Goal: Information Seeking & Learning: Compare options

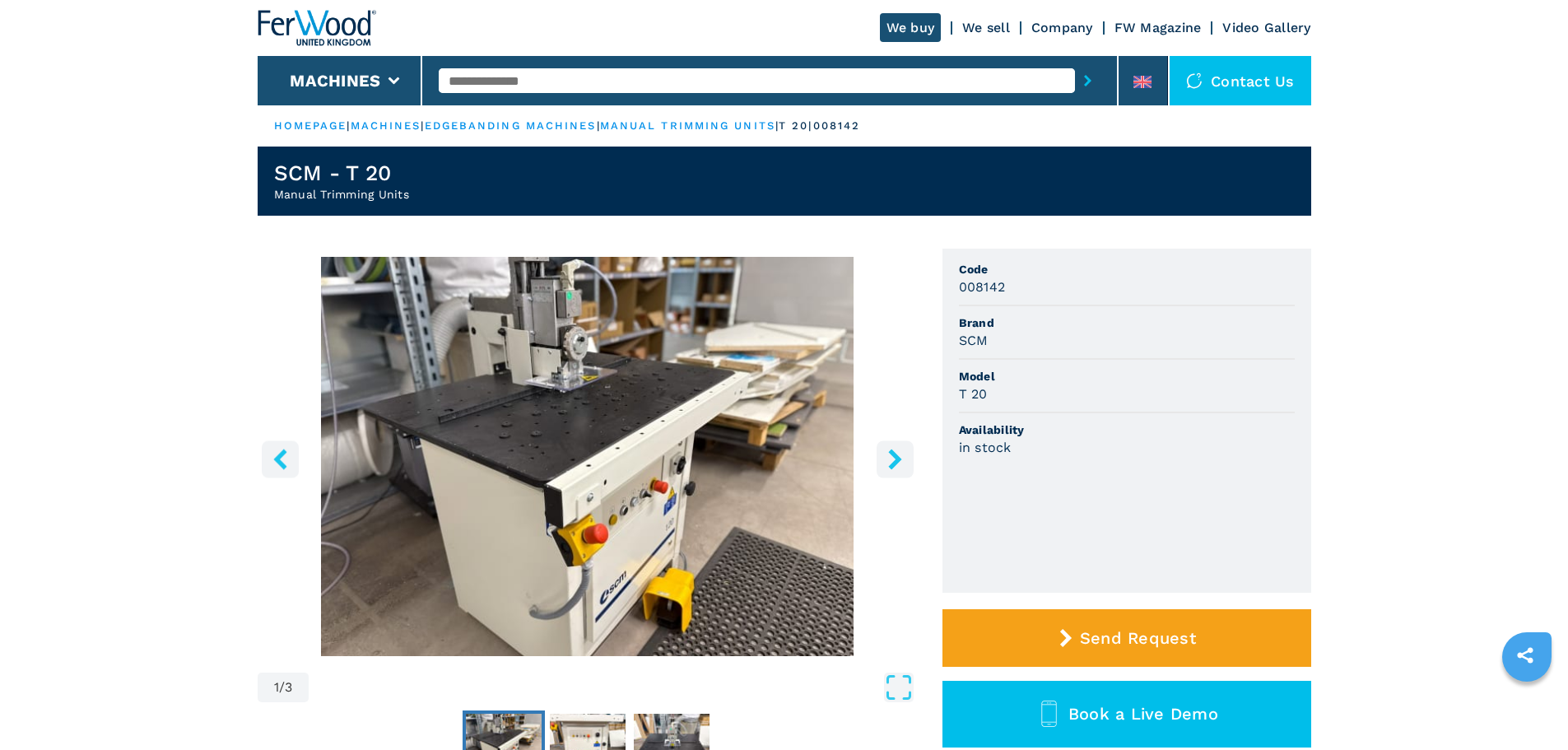
scroll to position [412, 0]
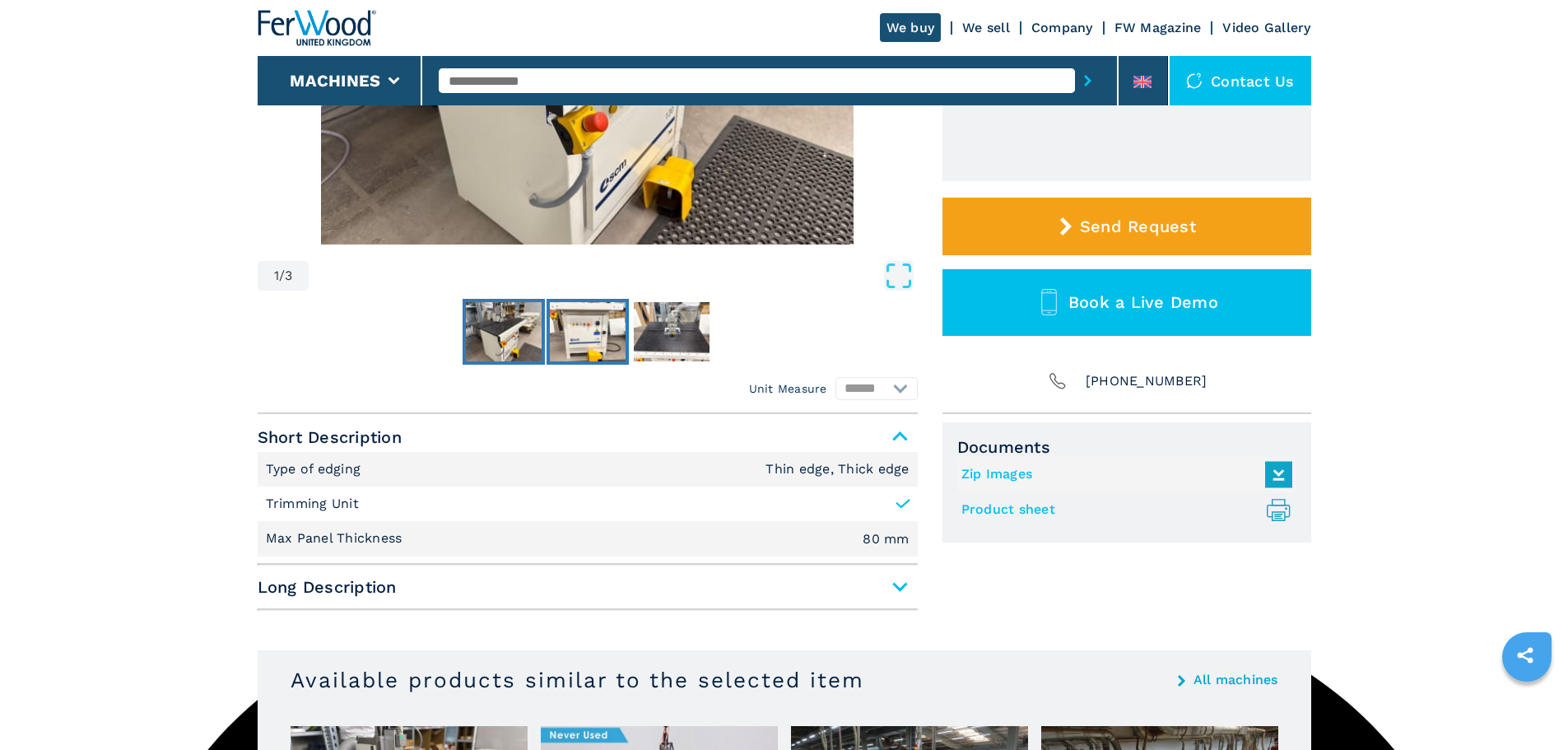
click at [557, 332] on img "Go to Slide 2" at bounding box center [588, 331] width 76 height 59
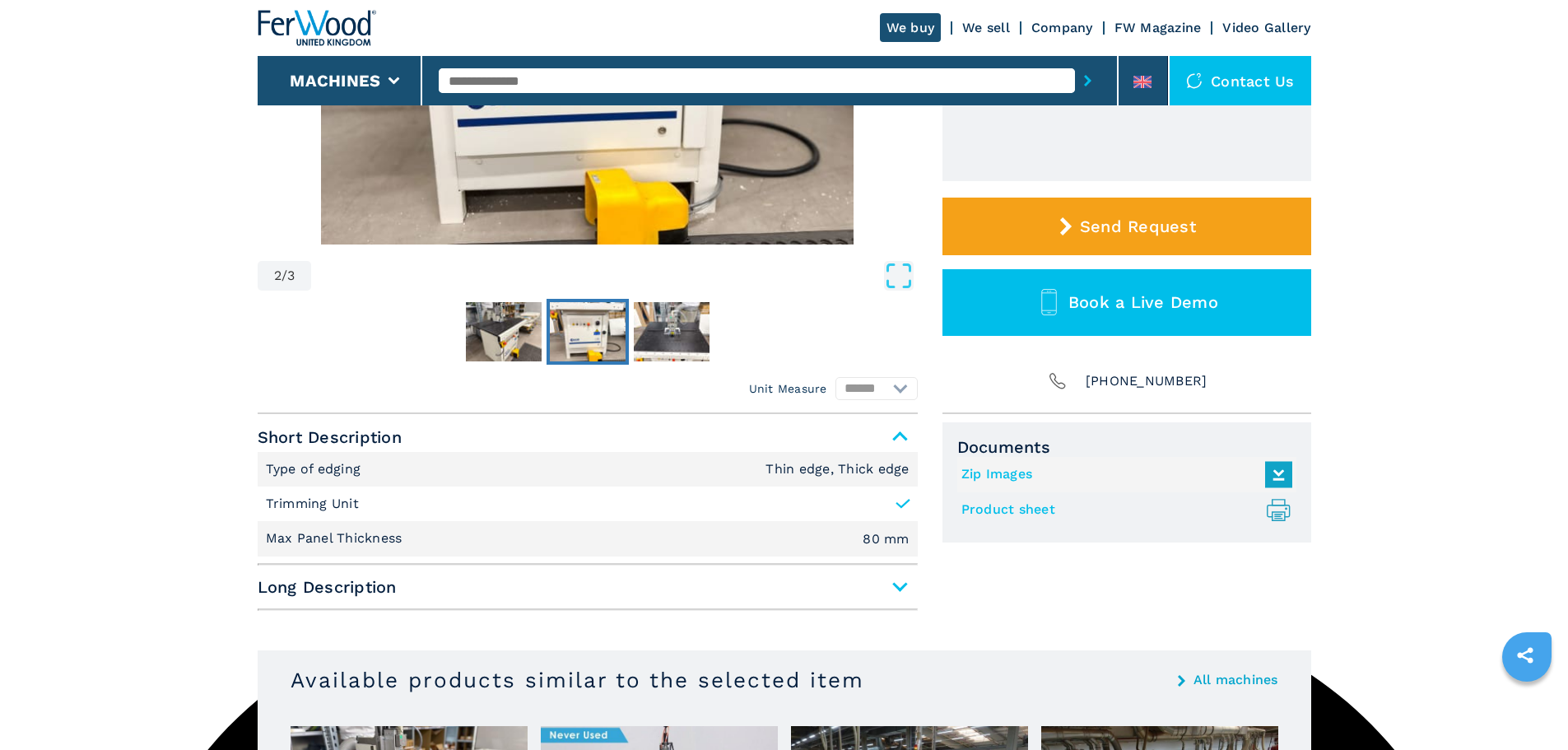
scroll to position [82, 0]
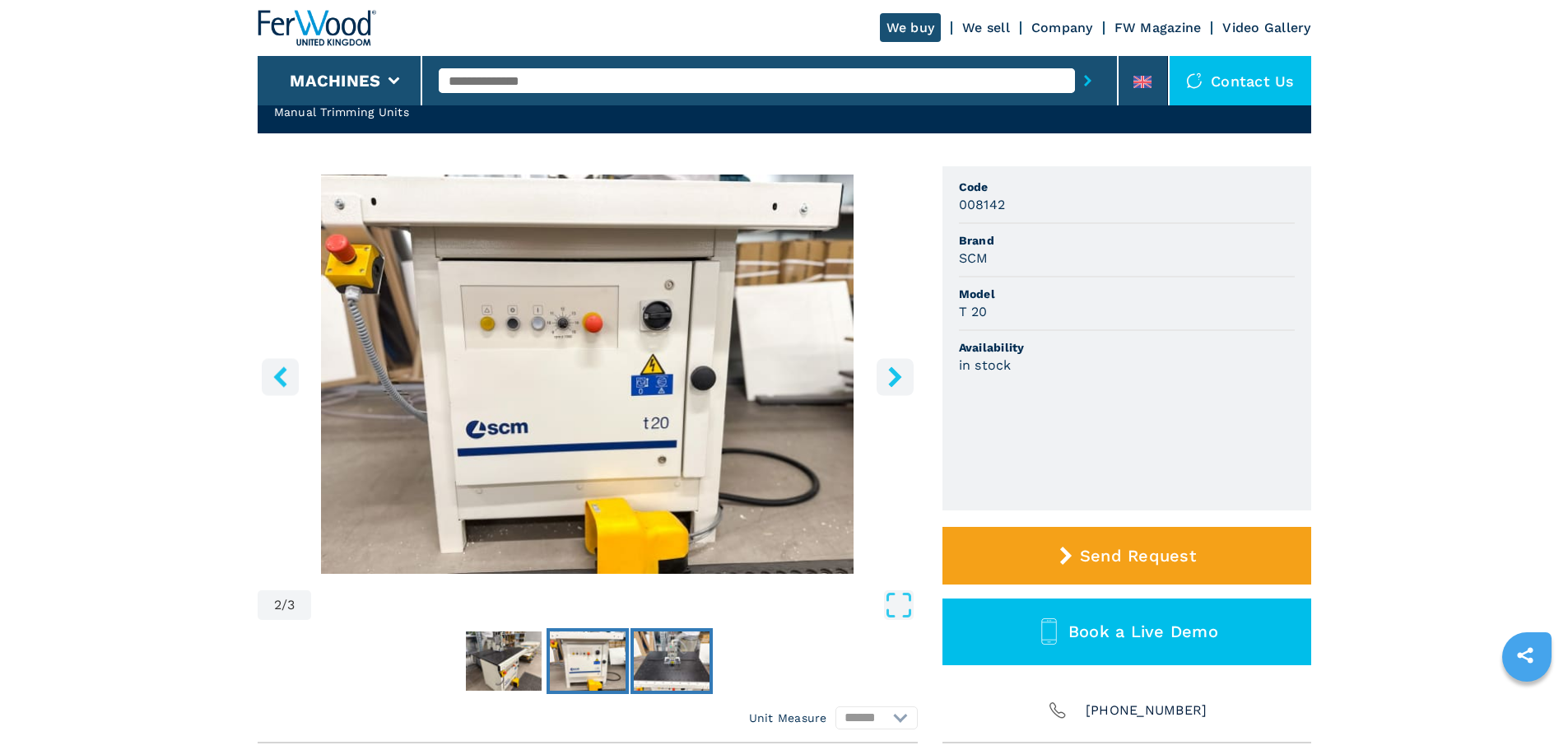
click at [688, 659] on img "Go to Slide 3" at bounding box center [671, 661] width 76 height 59
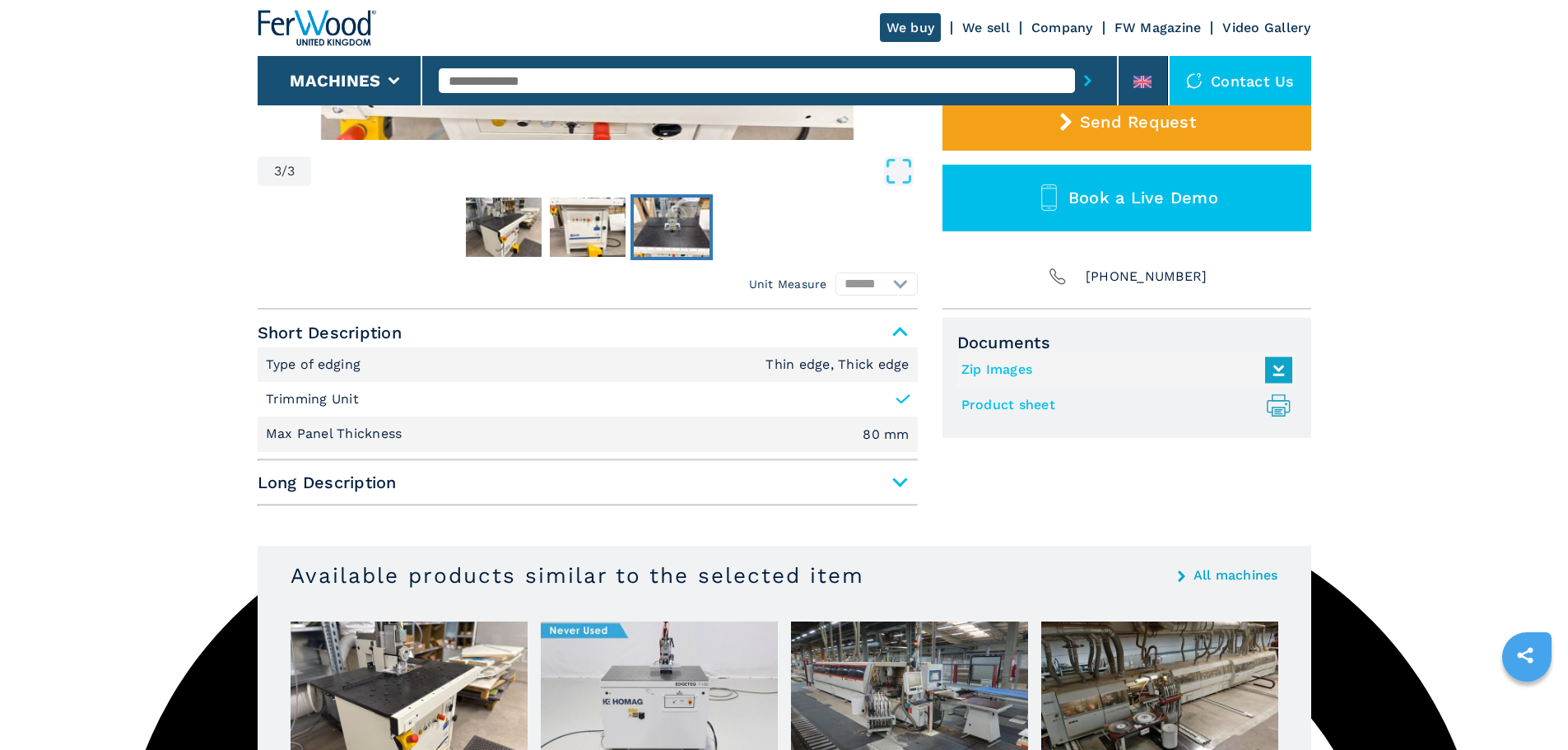
scroll to position [763, 0]
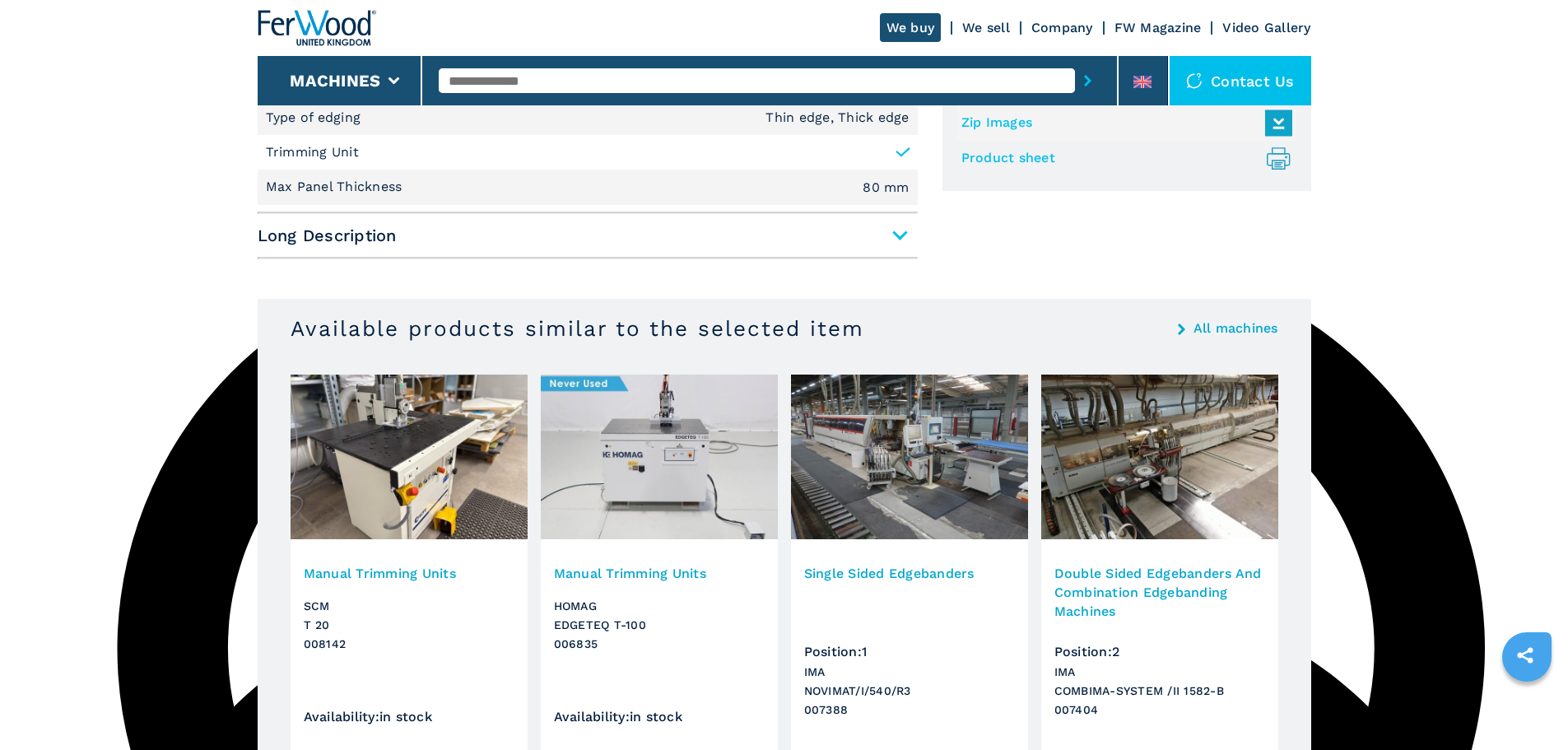
click at [695, 457] on img at bounding box center [659, 456] width 237 height 164
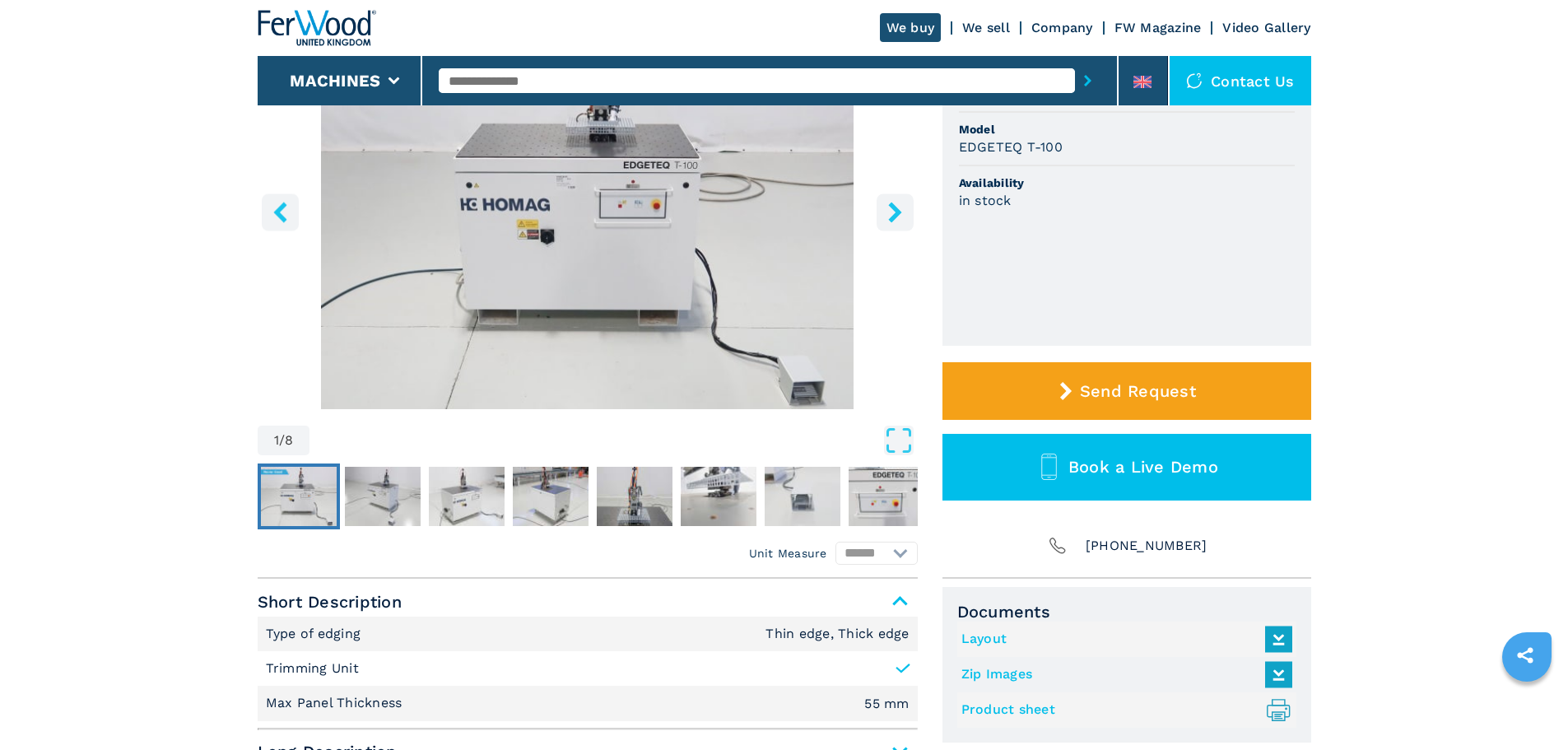
scroll to position [412, 0]
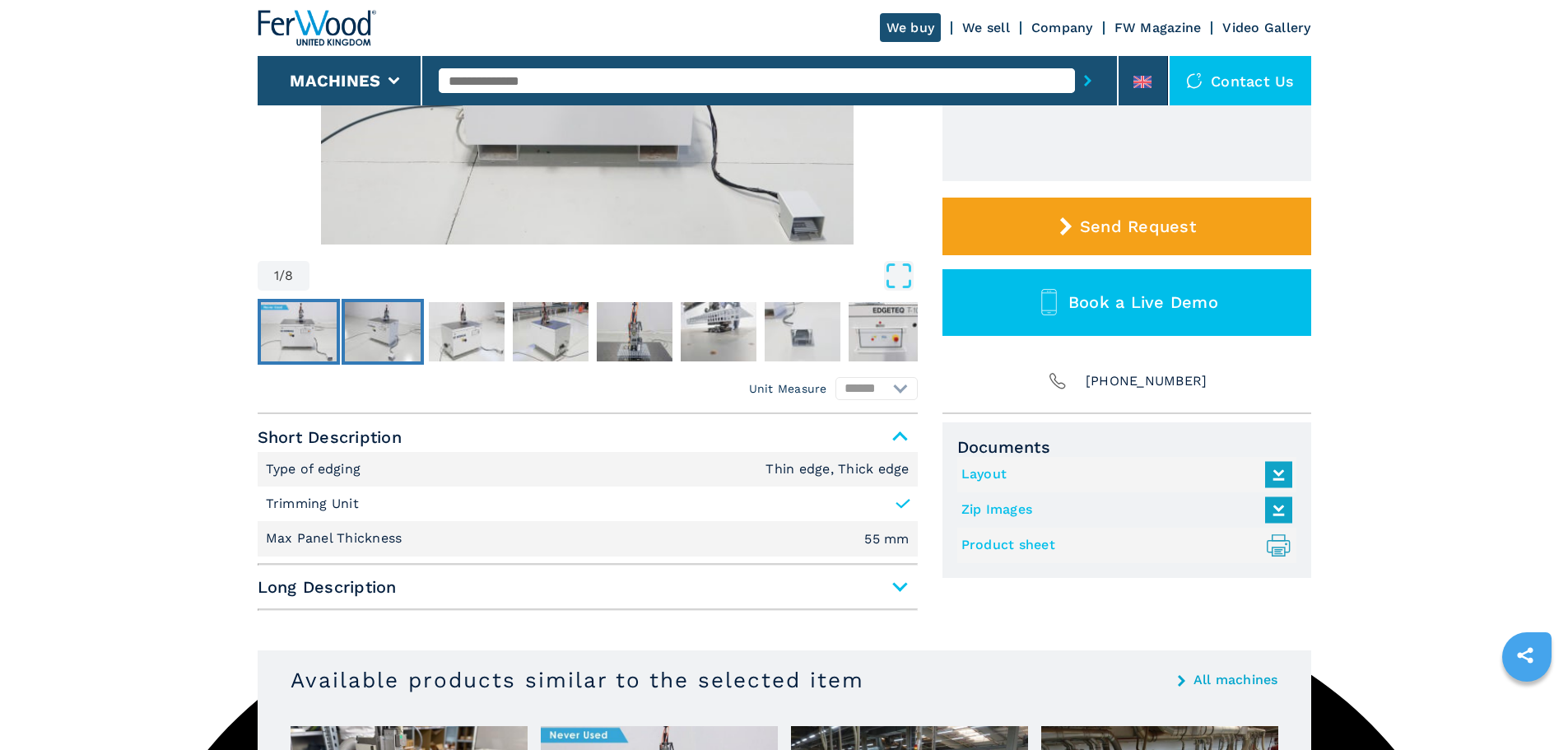
click at [399, 355] on img "Go to Slide 2" at bounding box center [383, 331] width 76 height 59
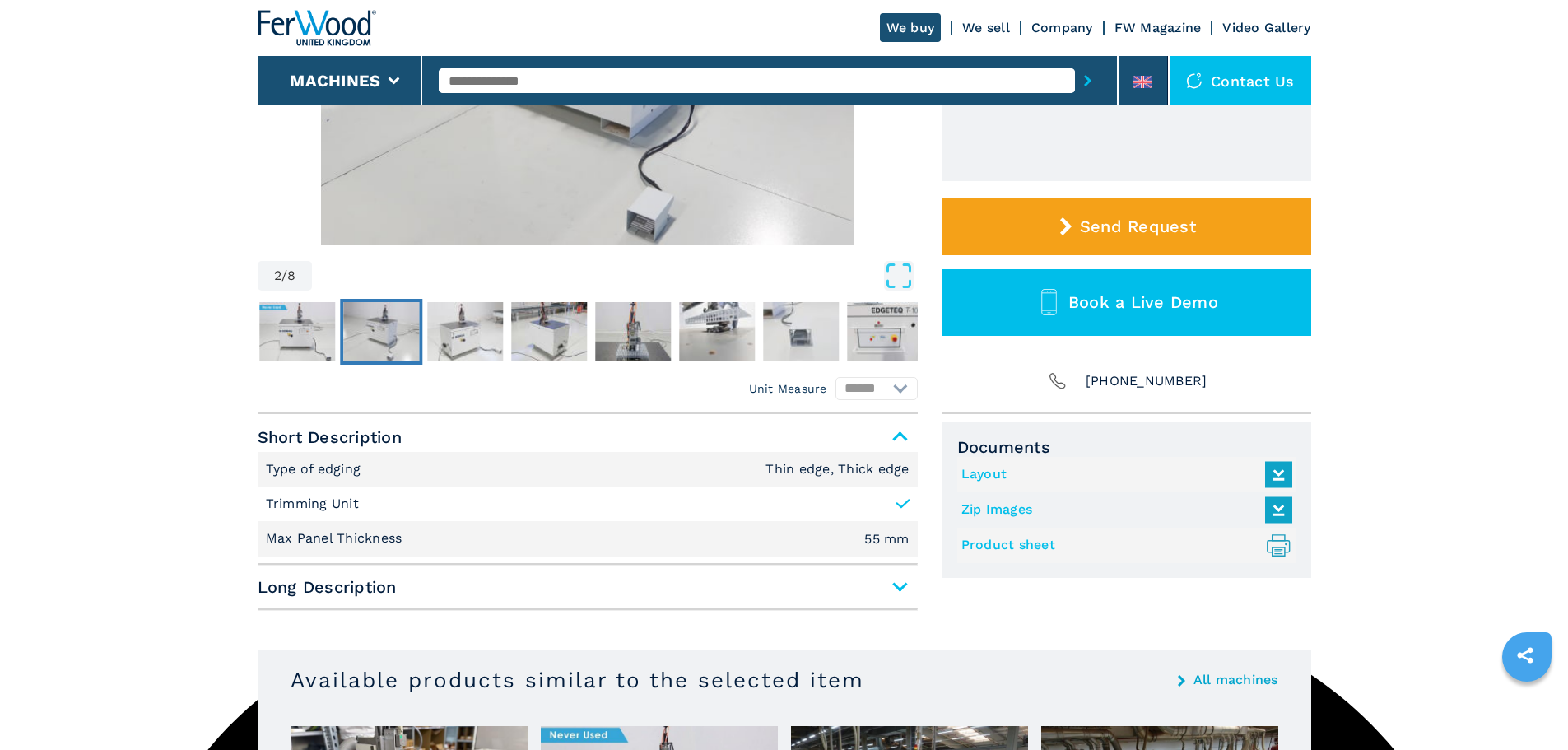
scroll to position [164, 0]
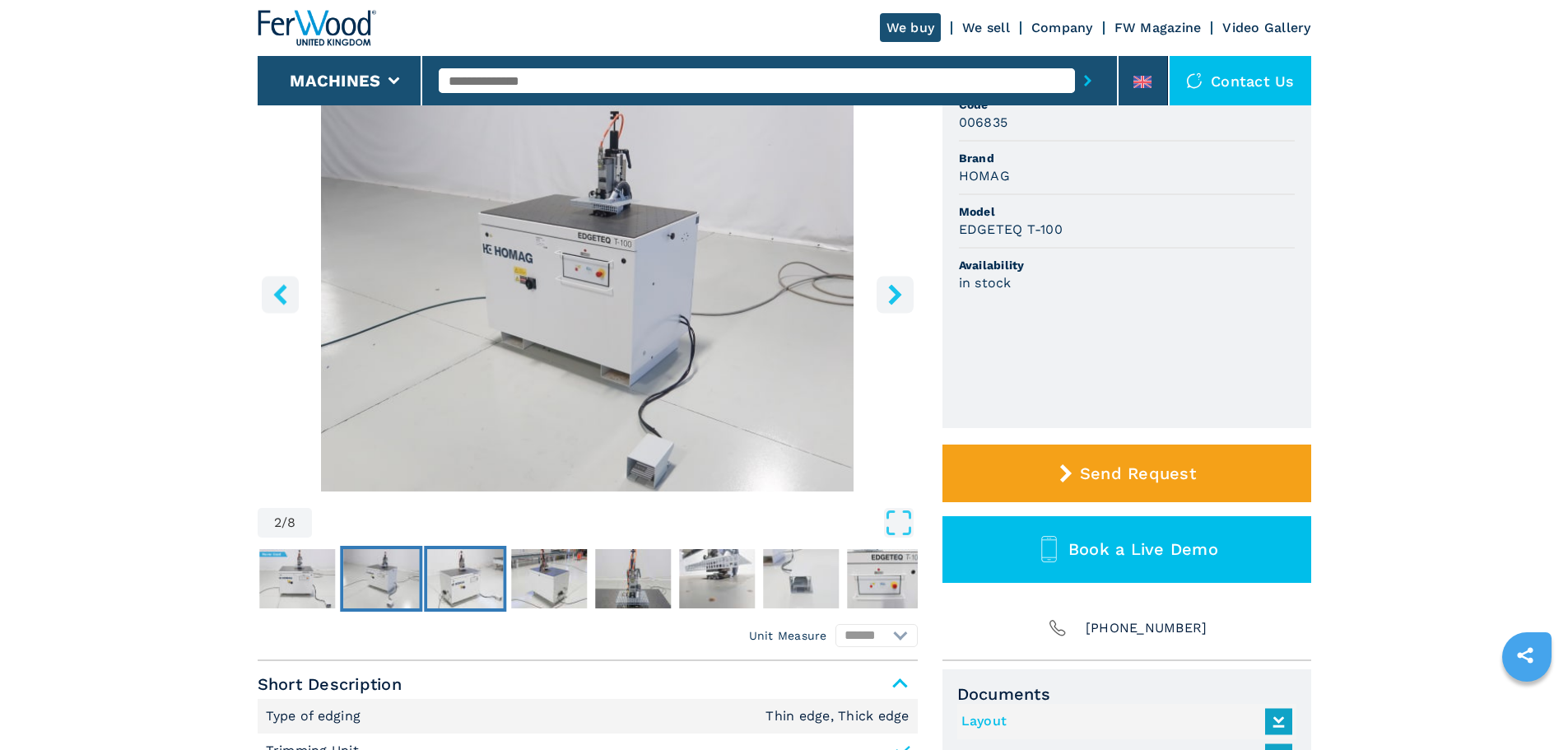
click at [463, 571] on img "Go to Slide 3" at bounding box center [465, 579] width 76 height 59
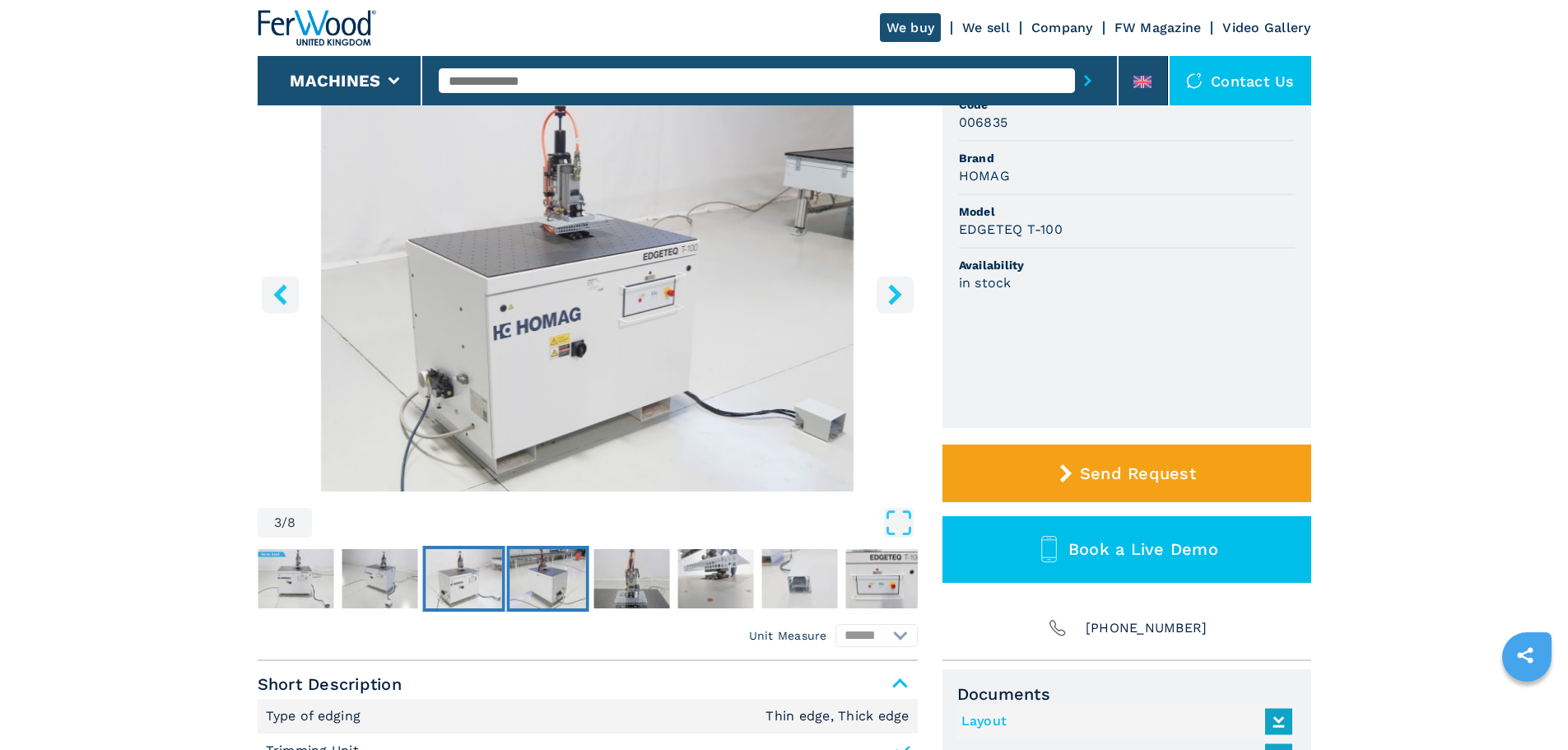
click at [565, 580] on img "Go to Slide 4" at bounding box center [547, 579] width 76 height 59
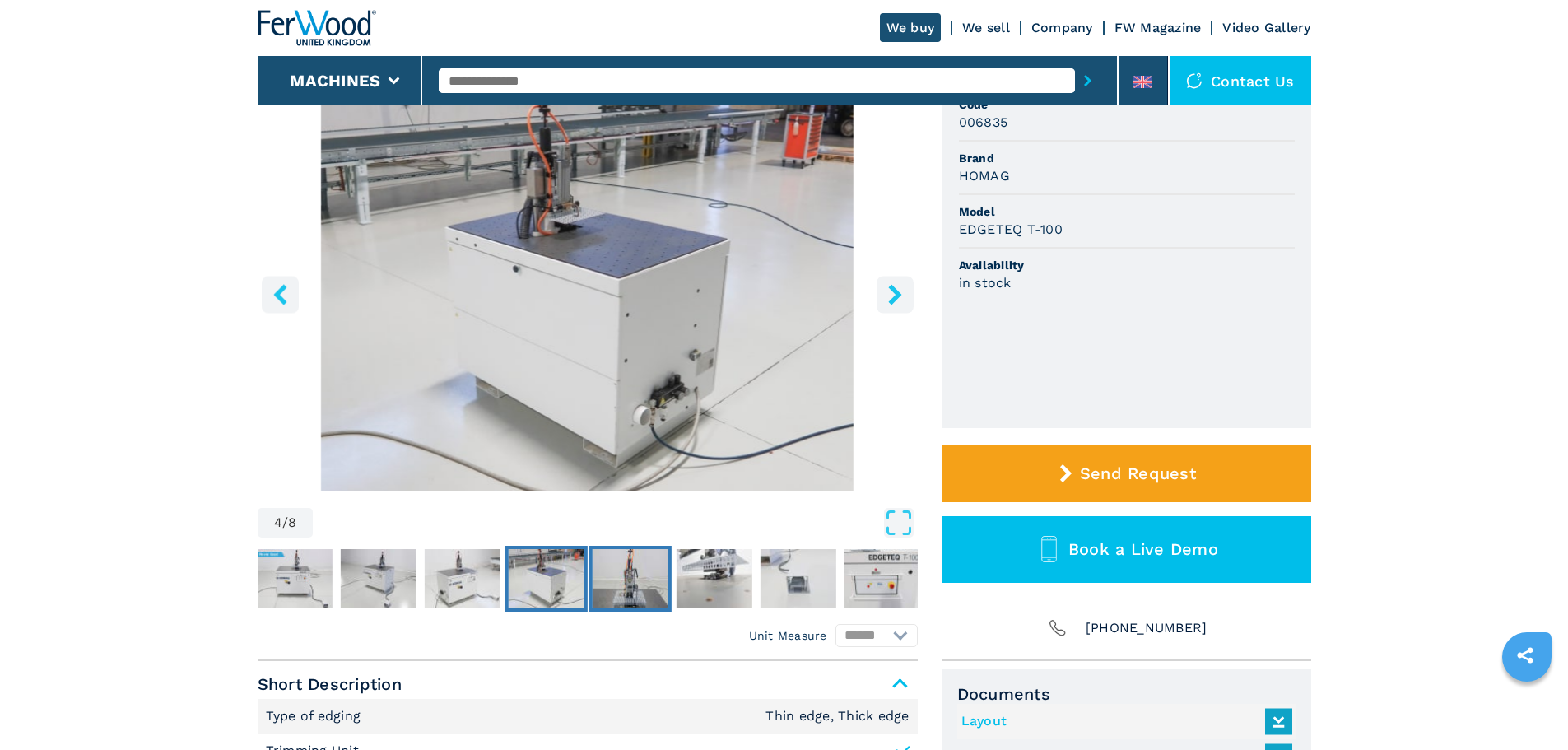
click at [604, 580] on img "Go to Slide 5" at bounding box center [629, 579] width 76 height 59
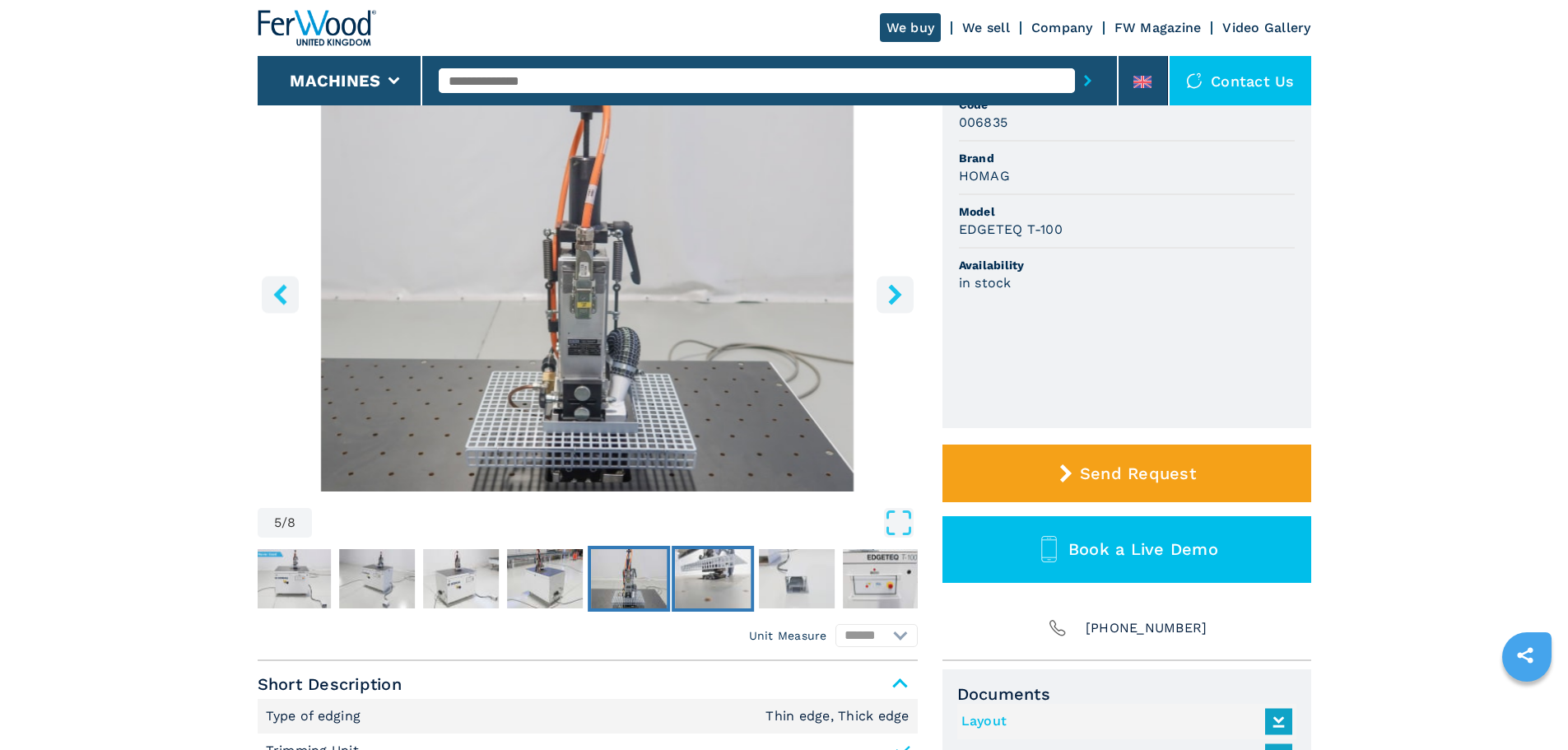
click at [705, 581] on img "Go to Slide 6" at bounding box center [712, 579] width 76 height 59
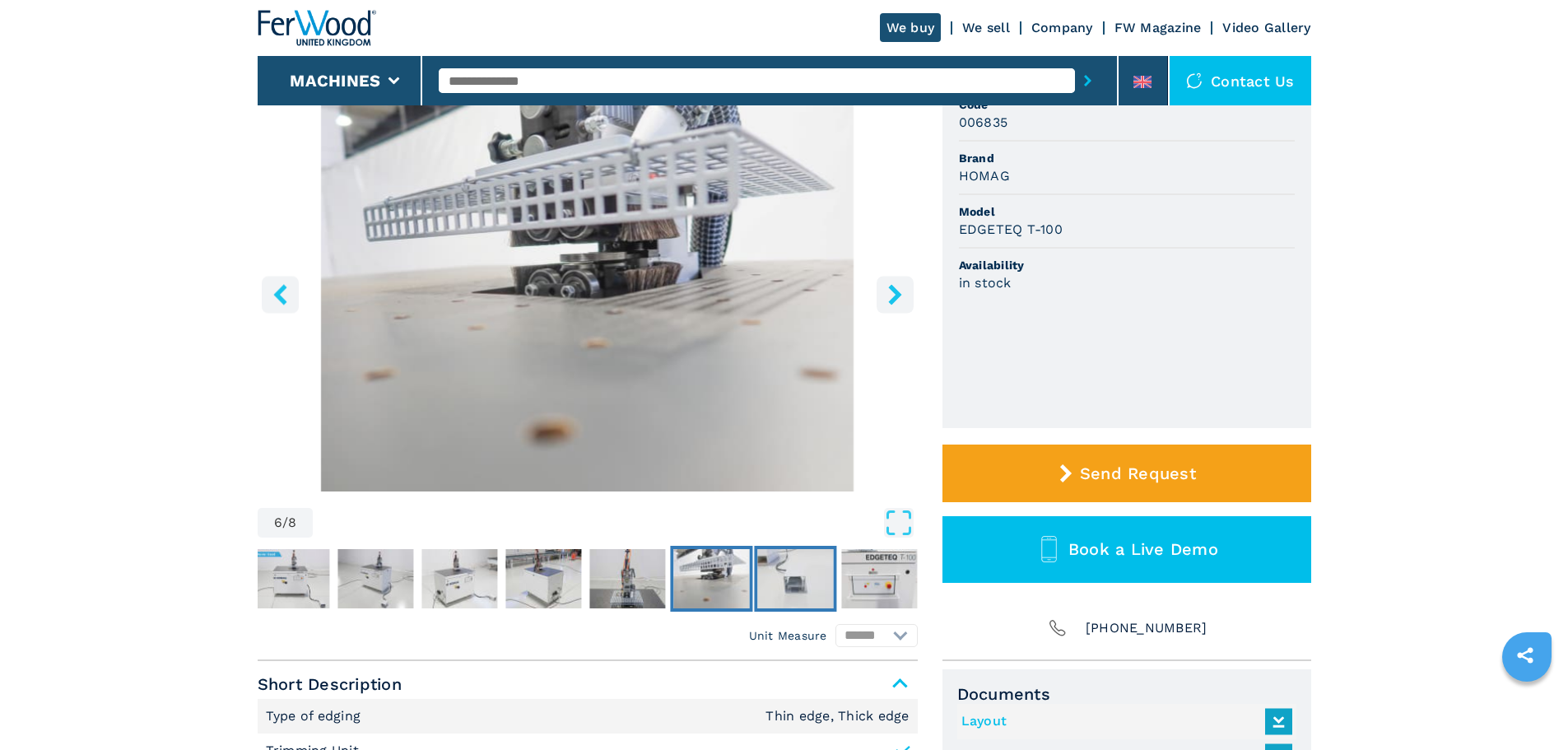
click at [785, 575] on img "Go to Slide 7" at bounding box center [794, 579] width 76 height 59
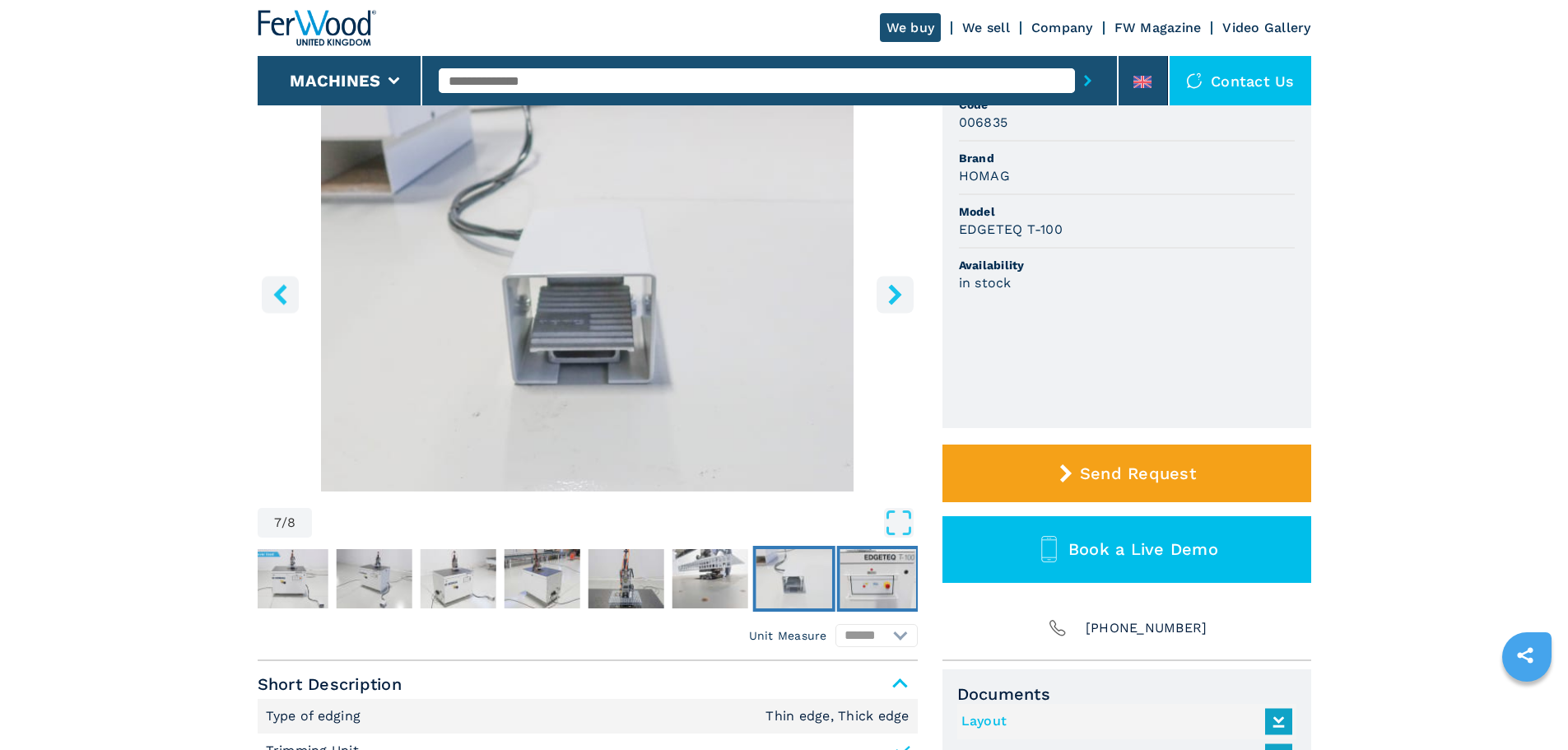
click at [869, 576] on img "Go to Slide 8" at bounding box center [876, 579] width 76 height 59
